Goal: Information Seeking & Learning: Compare options

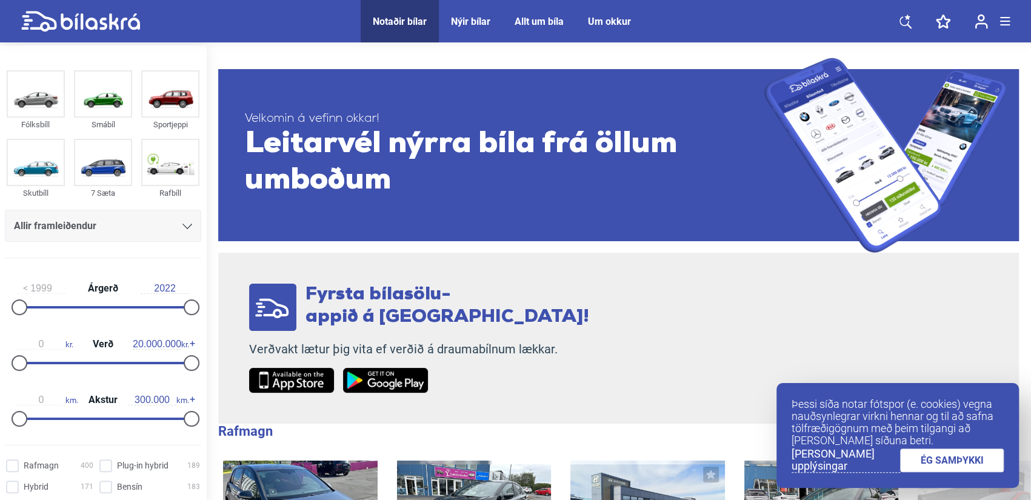
click at [154, 214] on div "Allir framleiðendur" at bounding box center [103, 226] width 196 height 32
click at [152, 227] on div "Allir framleiðendur" at bounding box center [103, 226] width 178 height 17
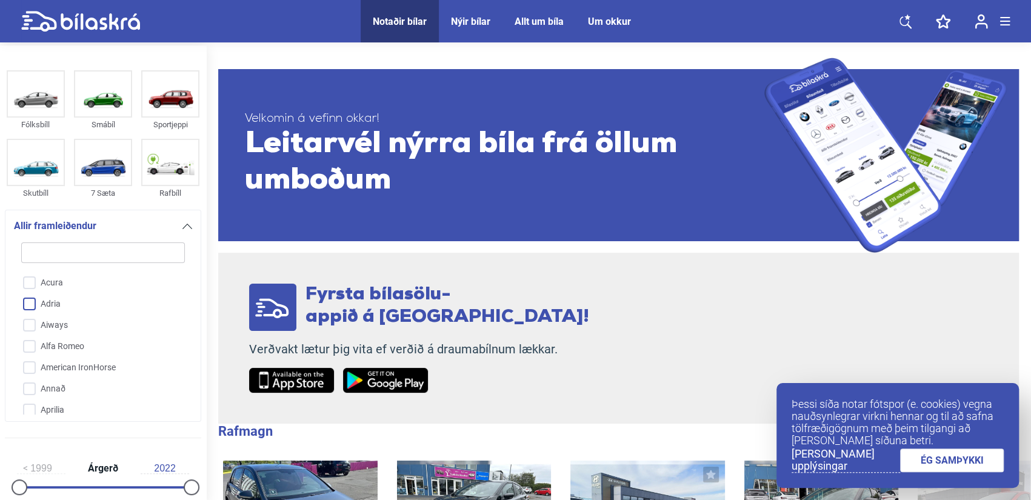
scroll to position [61, 0]
type input "t"
checkbox input "false"
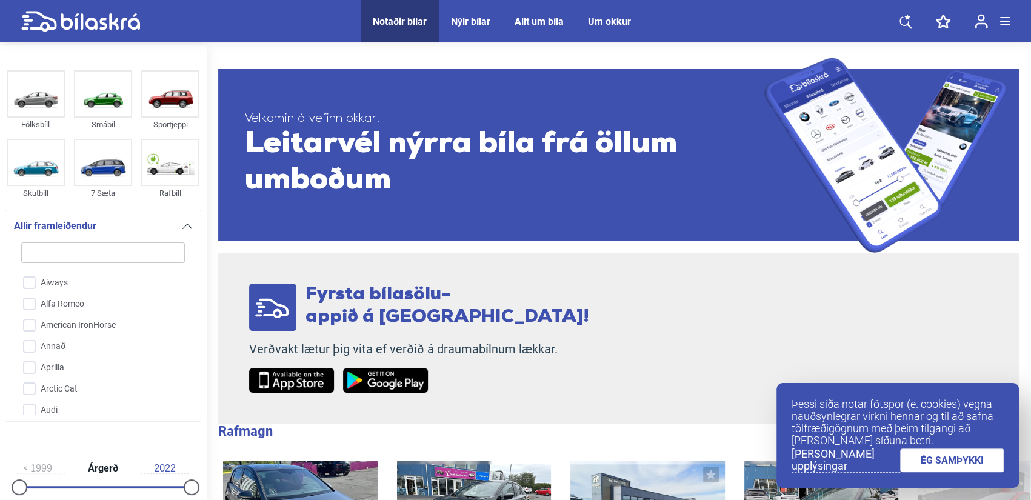
checkbox input "false"
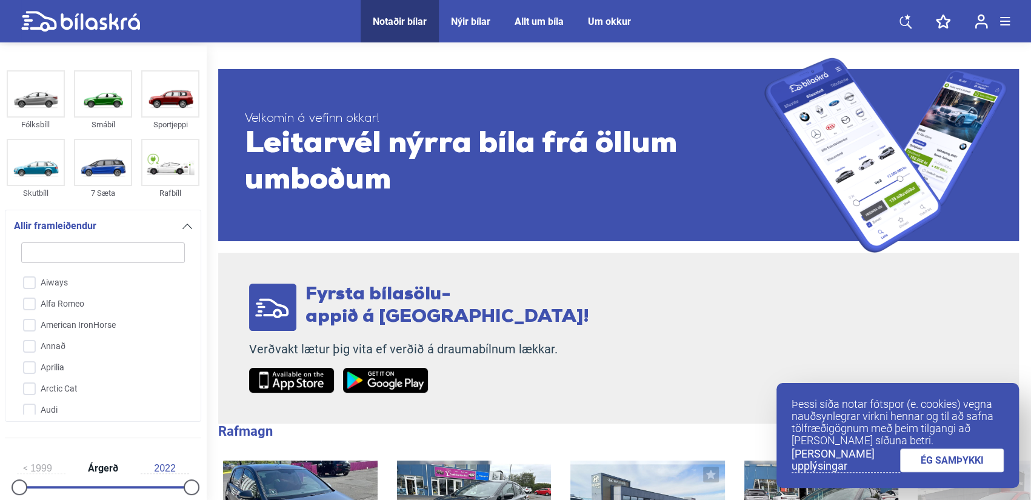
checkbox input "false"
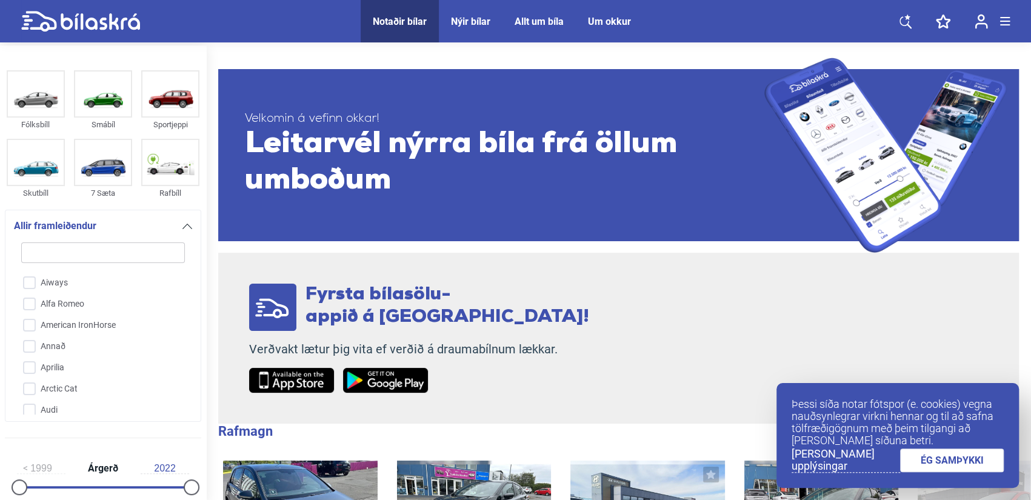
checkbox input "false"
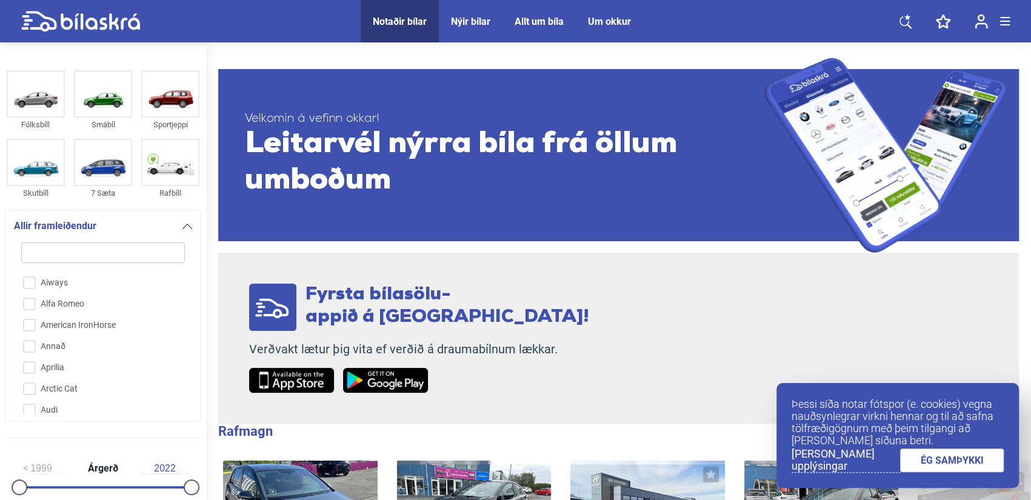
checkbox input "false"
type input "te"
checkbox input "false"
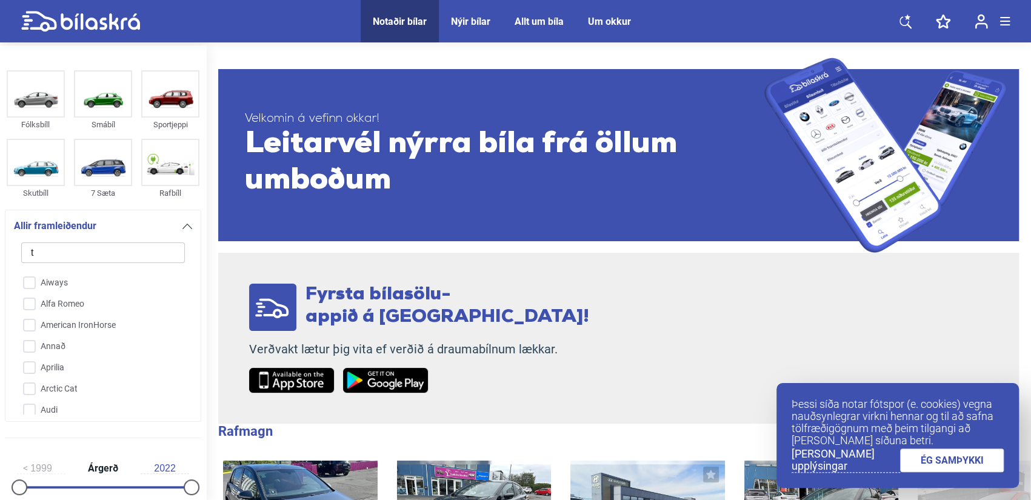
checkbox input "false"
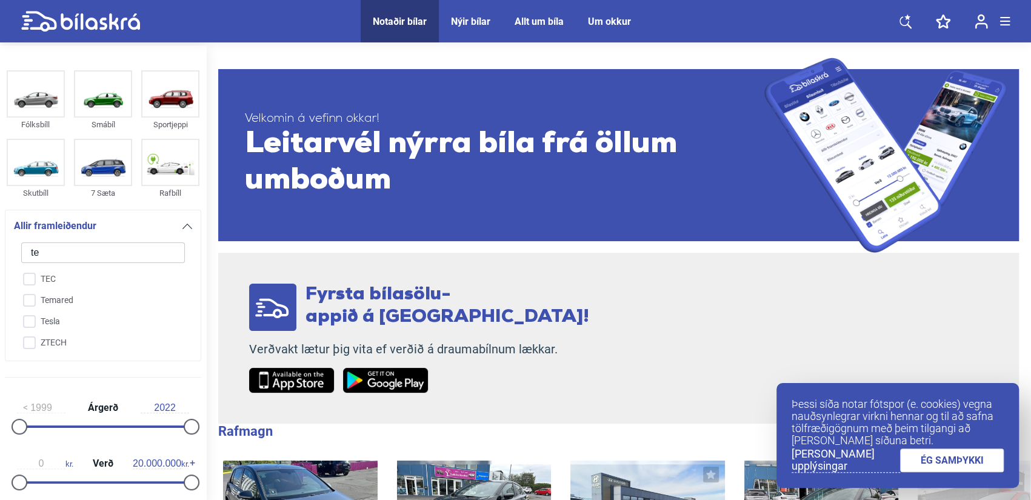
scroll to position [1, 0]
type input "tes"
checkbox input "false"
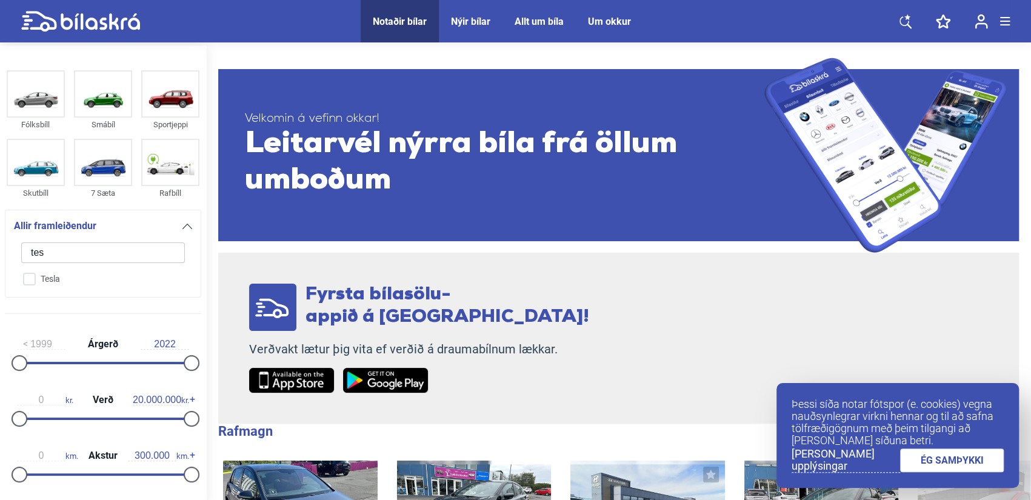
scroll to position [0, 0]
type input "tesla"
checkbox input "true"
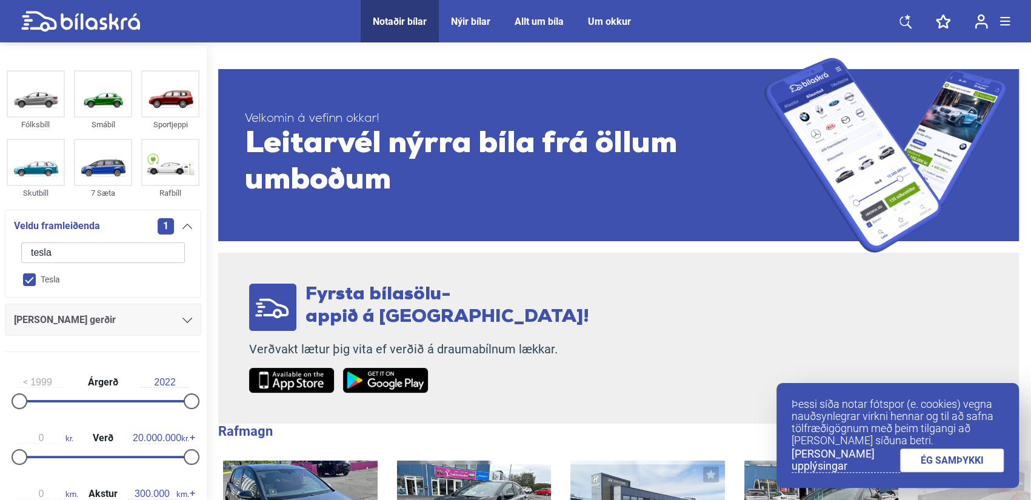
checkbox input "false"
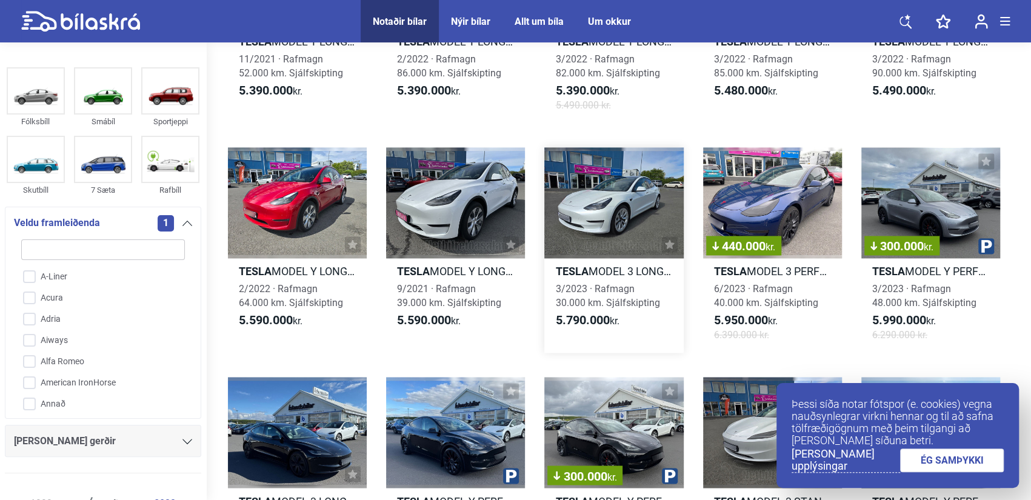
scroll to position [849, 0]
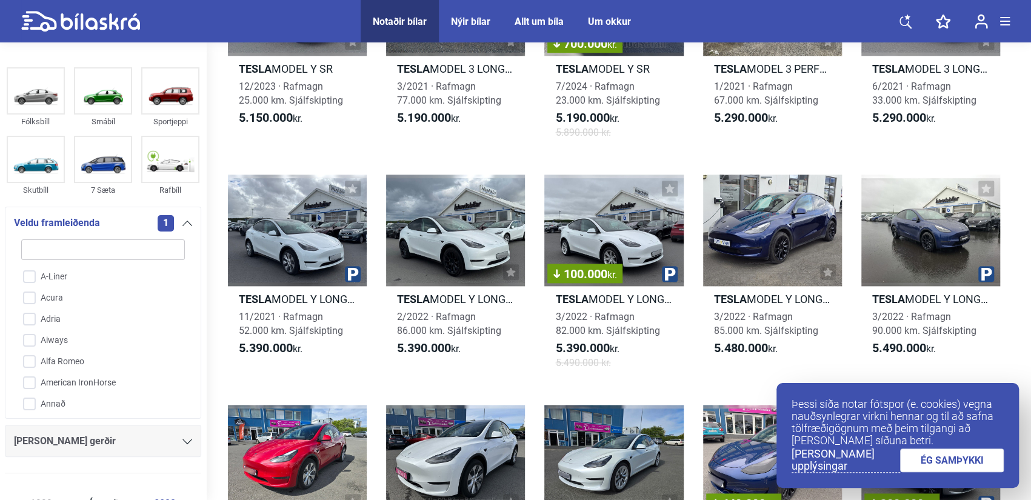
click at [940, 452] on link "ÉG SAMÞYKKI" at bounding box center [952, 461] width 104 height 24
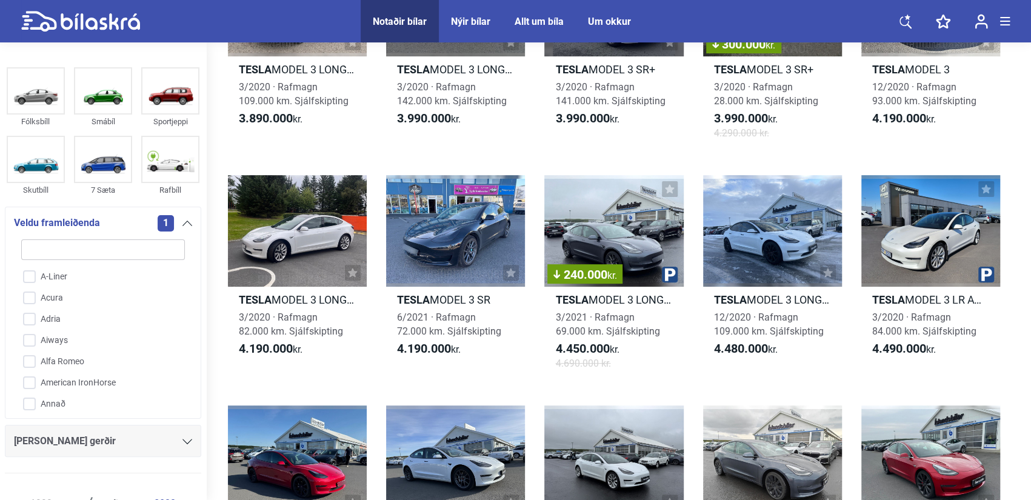
scroll to position [0, 0]
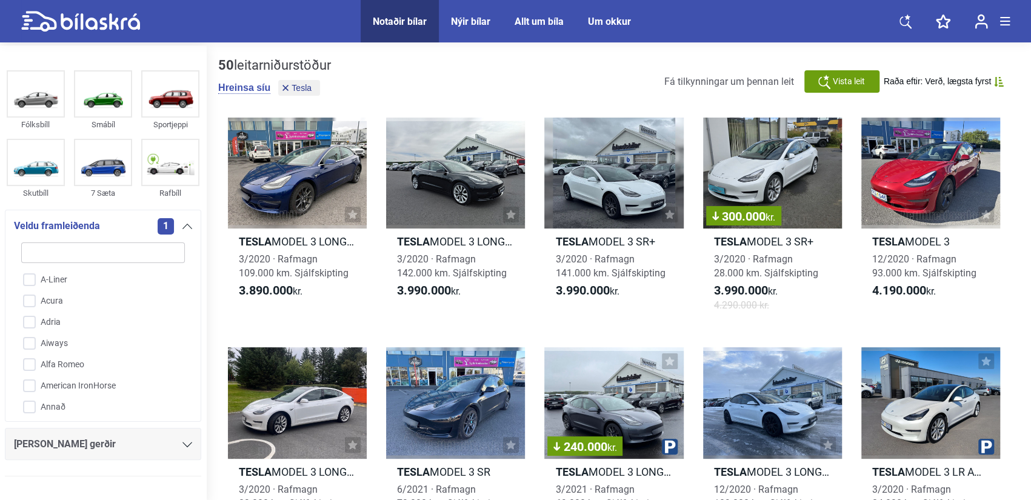
click at [176, 225] on div "1" at bounding box center [175, 226] width 35 height 16
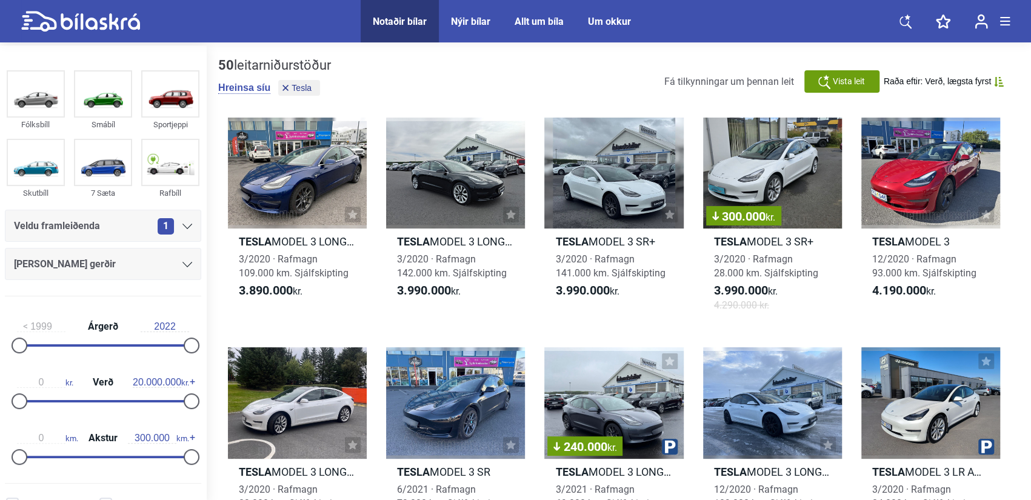
click at [165, 225] on span "1" at bounding box center [166, 226] width 16 height 16
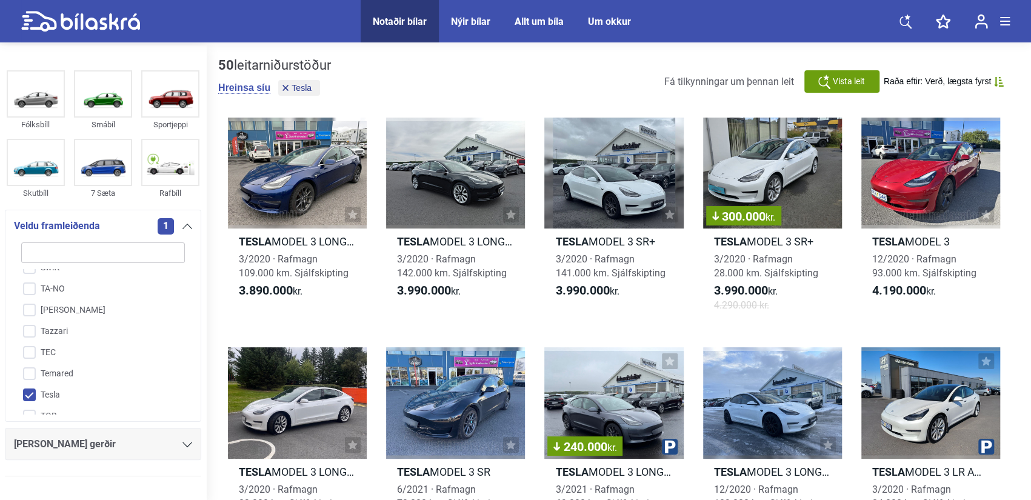
scroll to position [2765, 0]
click at [30, 395] on input "Tesla" at bounding box center [95, 405] width 165 height 21
checkbox input "false"
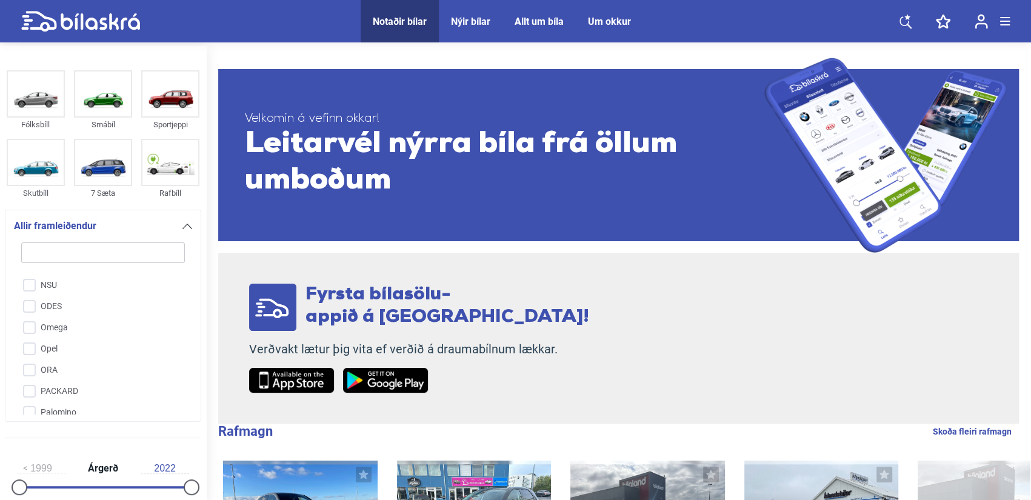
scroll to position [2098, 0]
click at [67, 255] on input "search" at bounding box center [103, 253] width 164 height 21
type input "ni"
checkbox input "false"
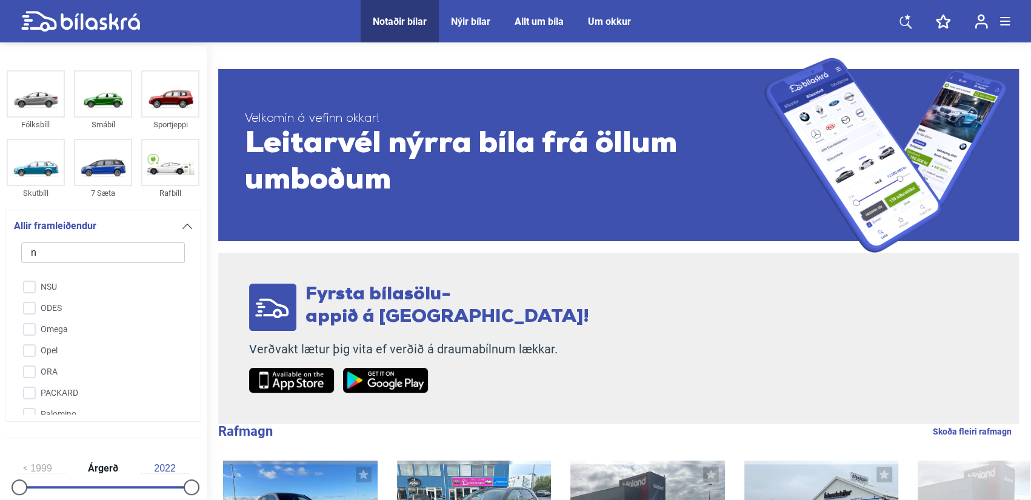
checkbox input "false"
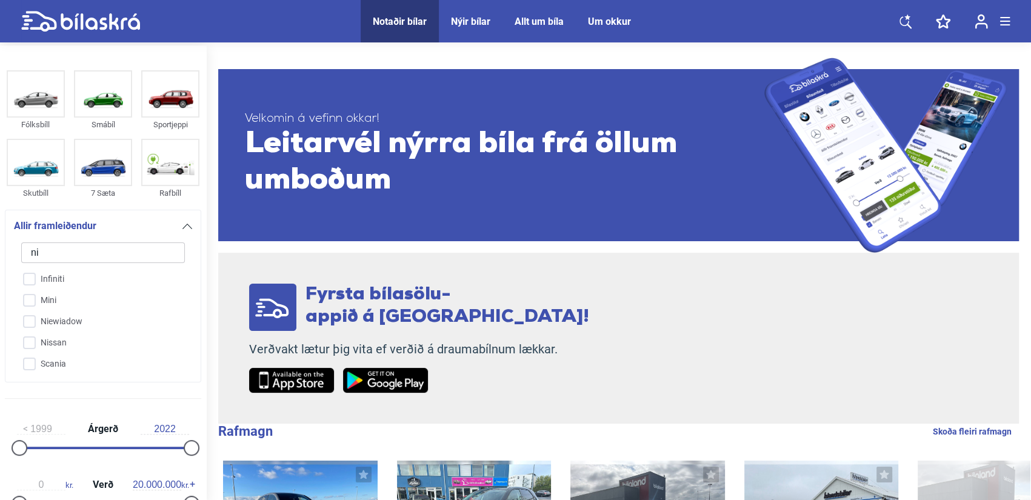
scroll to position [0, 0]
type input "nis"
checkbox input "false"
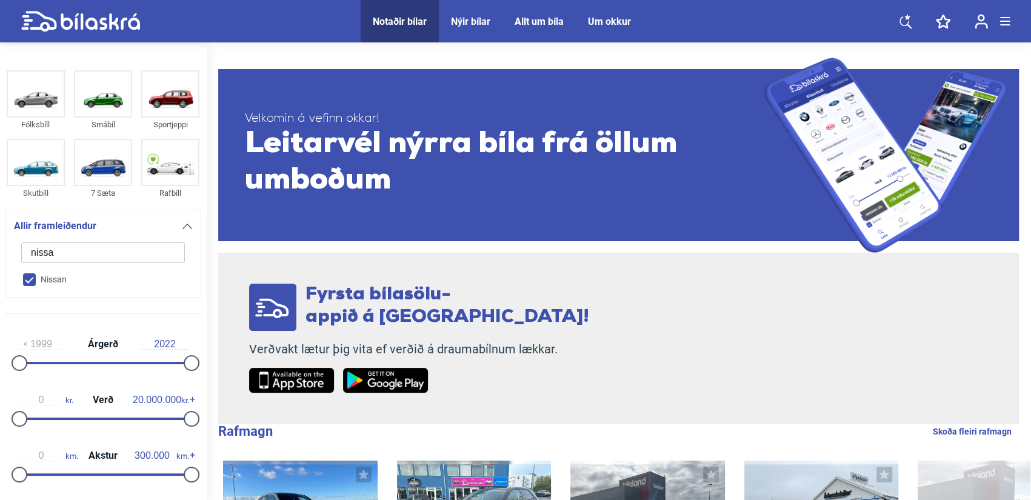
type input "nissan"
checkbox input "true"
checkbox input "false"
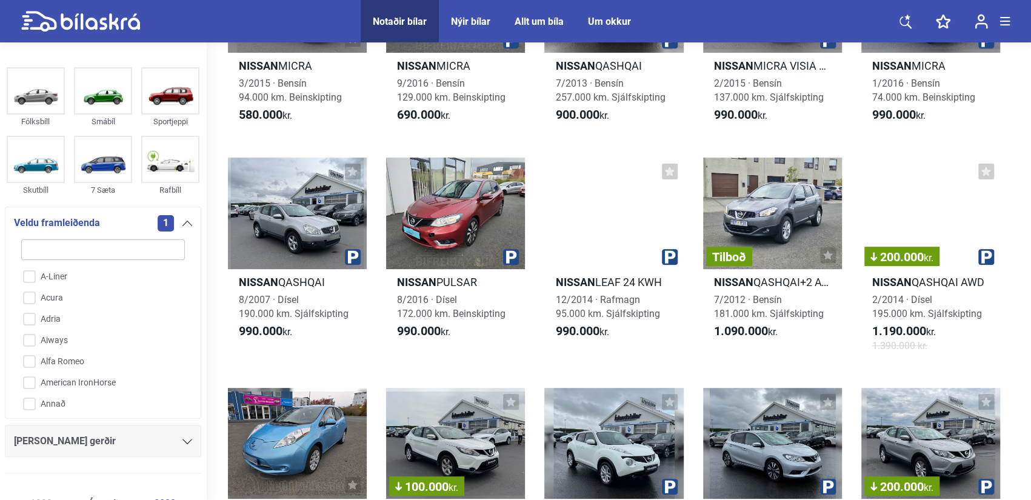
scroll to position [182, 0]
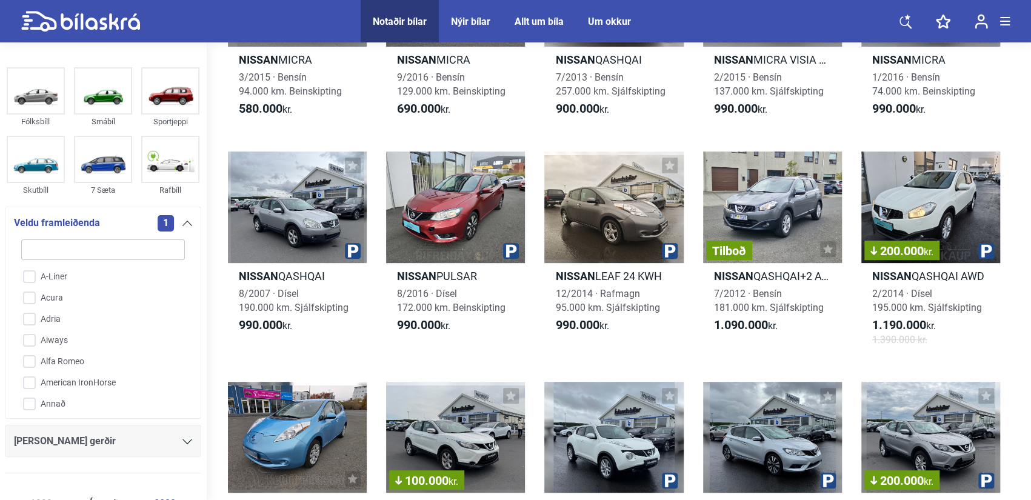
click at [188, 430] on div "[PERSON_NAME] gerðir" at bounding box center [103, 441] width 196 height 32
click at [187, 445] on div at bounding box center [188, 442] width 10 height 10
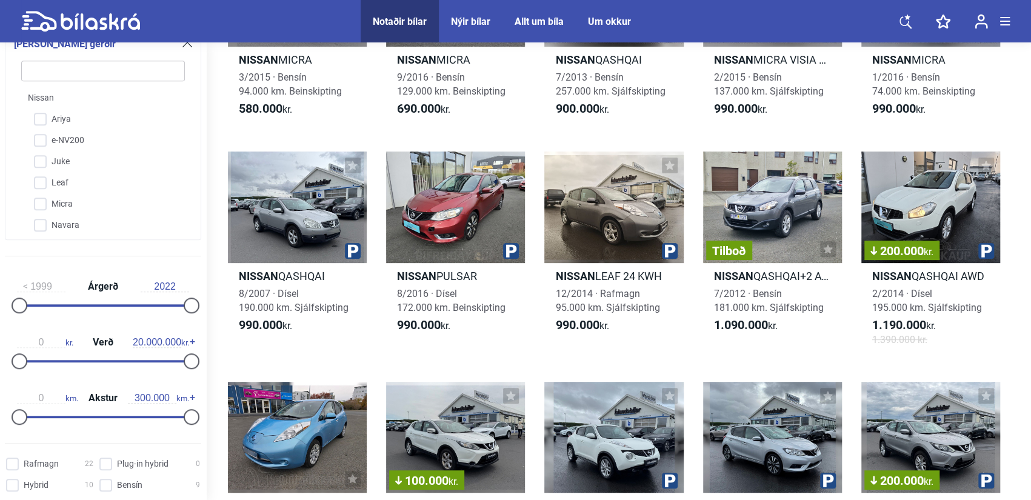
scroll to position [440, 0]
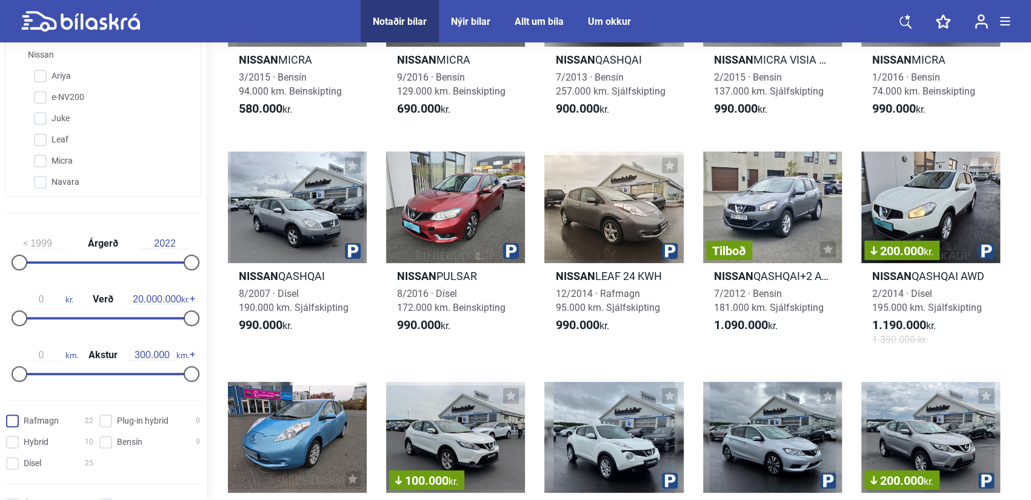
click at [17, 419] on input "Rafmagn 22" at bounding box center [51, 421] width 87 height 13
checkbox input "true"
